Goal: Task Accomplishment & Management: Manage account settings

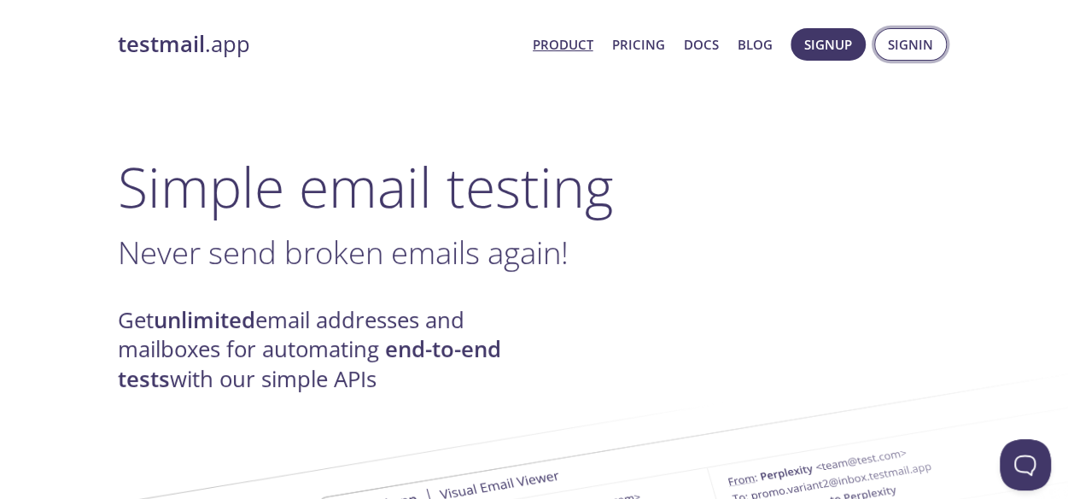
click at [909, 44] on span "Signin" at bounding box center [910, 44] width 45 height 22
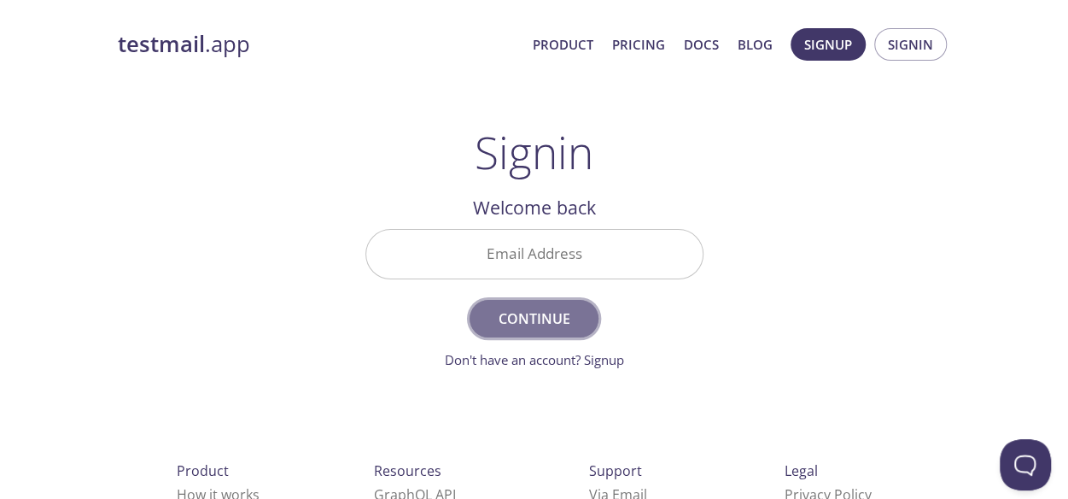
click at [536, 315] on span "Continue" at bounding box center [533, 318] width 90 height 24
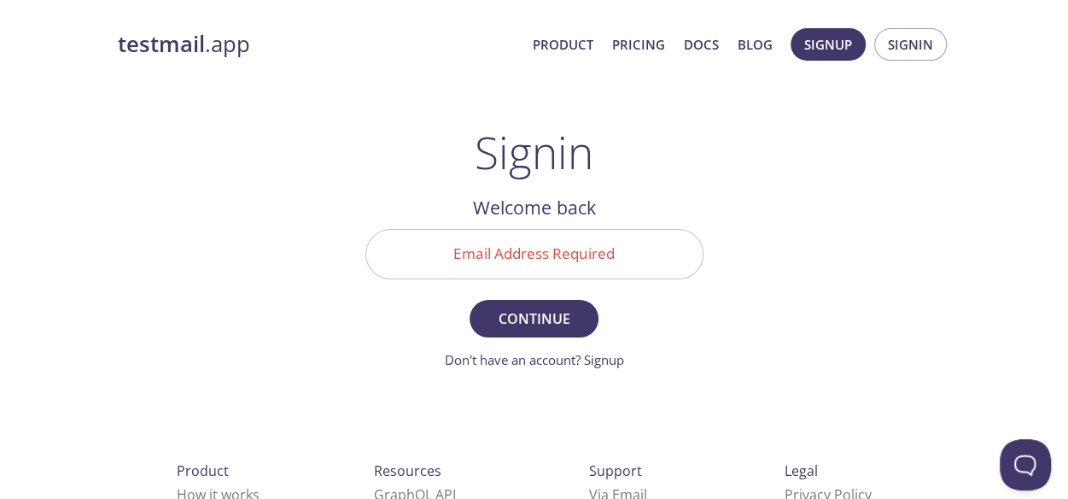
click at [541, 206] on h2 "Welcome back" at bounding box center [534, 207] width 338 height 29
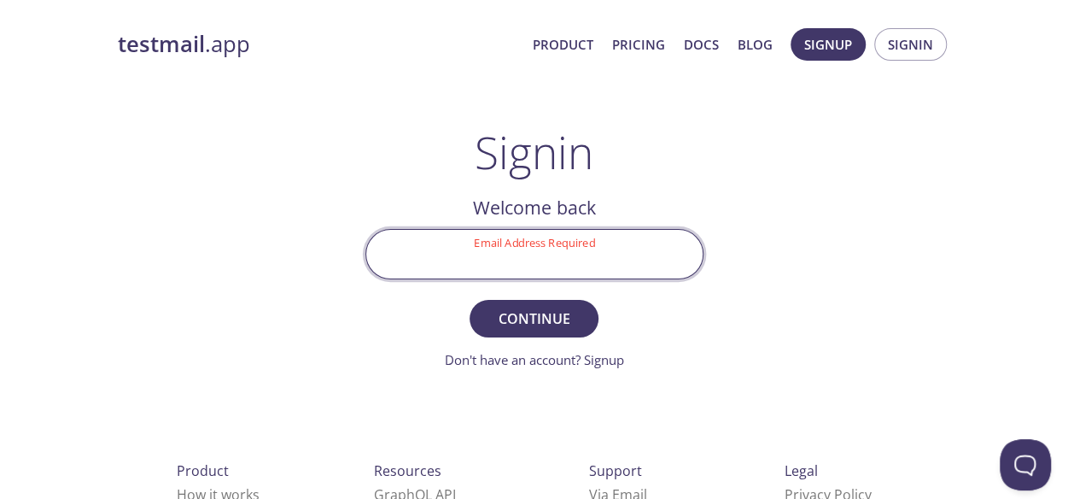
click at [622, 251] on input "Email Address Required" at bounding box center [534, 254] width 336 height 49
click at [548, 254] on input "Email Address Required" at bounding box center [534, 254] width 336 height 49
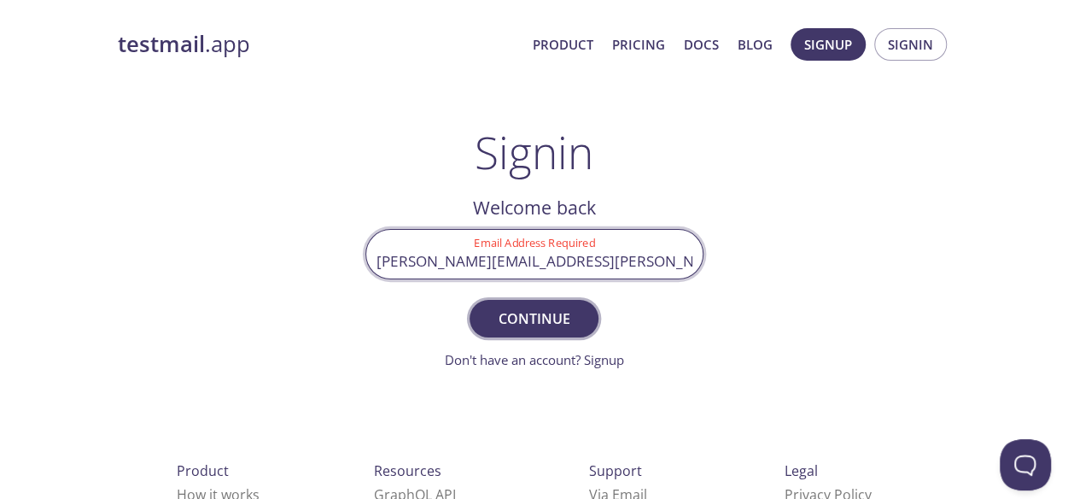
type input "[PERSON_NAME][EMAIL_ADDRESS][PERSON_NAME][DOMAIN_NAME]"
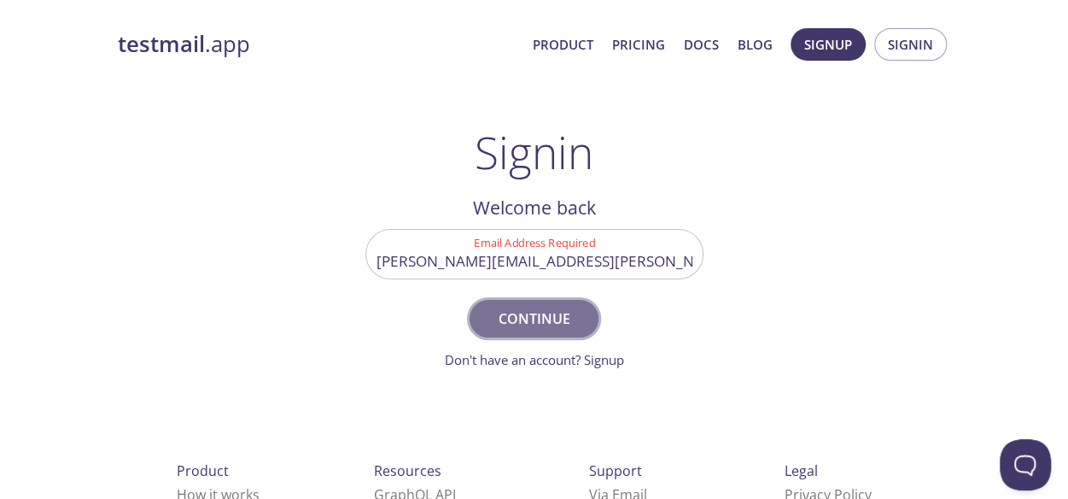
click at [523, 317] on span "Continue" at bounding box center [533, 318] width 90 height 24
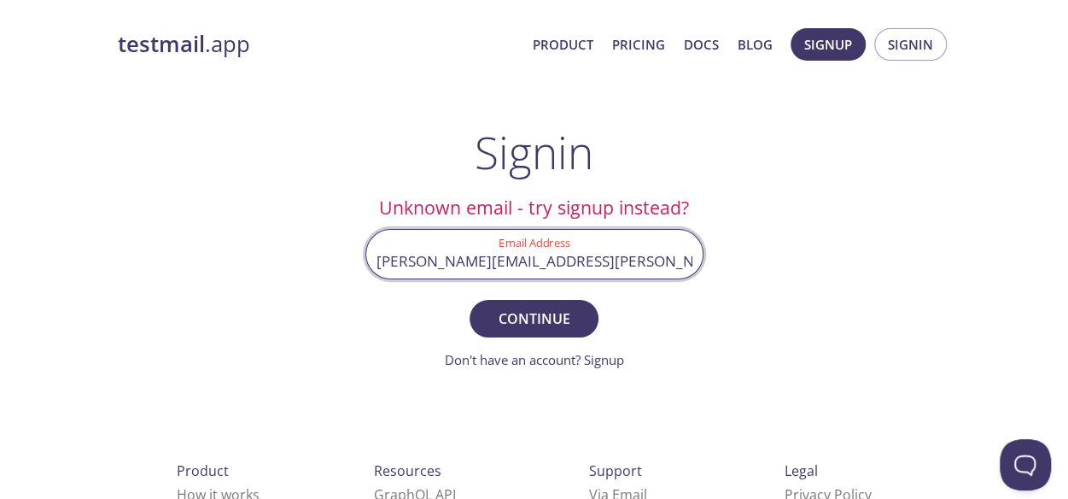
drag, startPoint x: 665, startPoint y: 262, endPoint x: 343, endPoint y: 254, distance: 321.9
click at [347, 255] on main "Signin Unknown email - try signup instead? Email Address [PERSON_NAME][EMAIL_AD…" at bounding box center [534, 247] width 379 height 243
